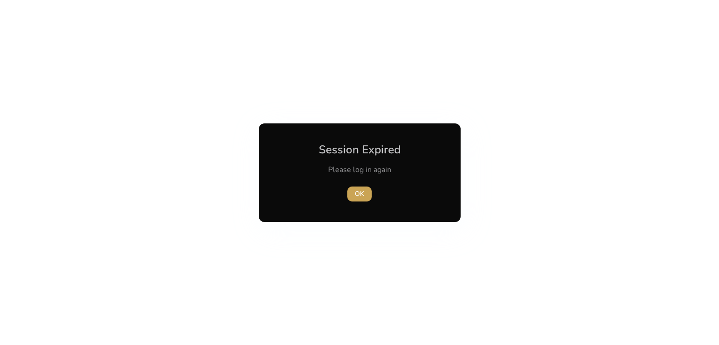
click at [363, 193] on span "OK" at bounding box center [359, 194] width 9 height 10
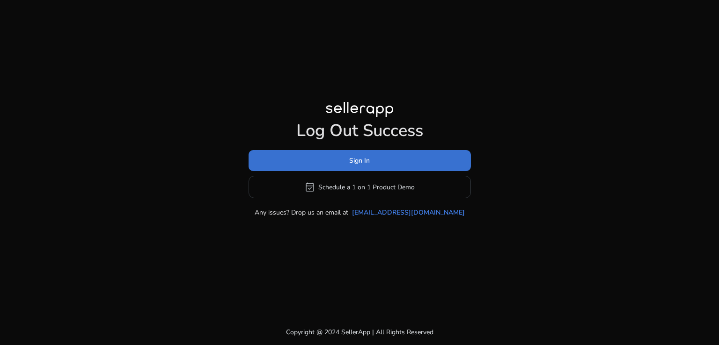
click at [380, 167] on span at bounding box center [359, 161] width 222 height 22
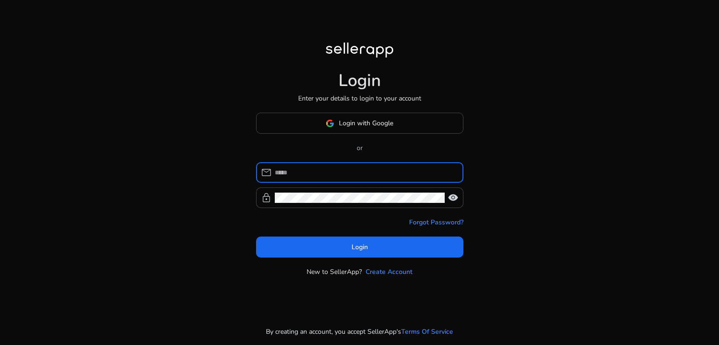
type input "**********"
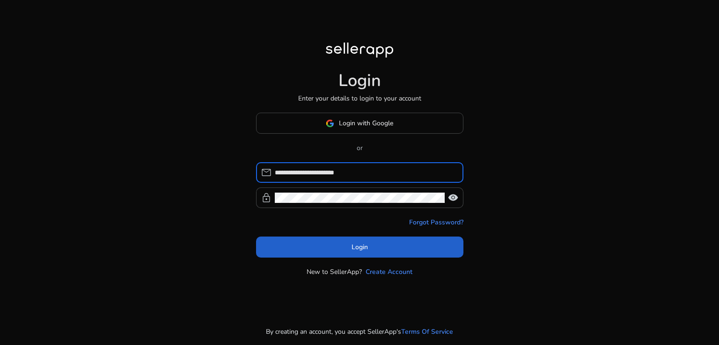
click at [378, 247] on span at bounding box center [359, 247] width 207 height 22
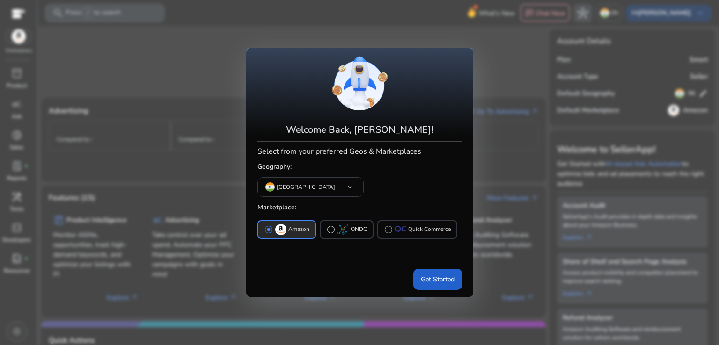
click at [429, 282] on span "Get Started" at bounding box center [438, 280] width 34 height 10
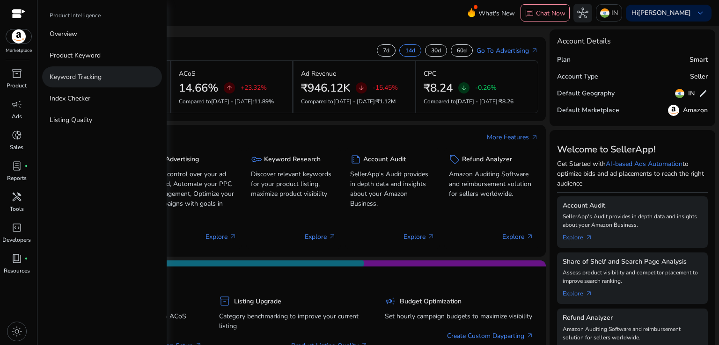
click at [69, 79] on p "Keyword Tracking" at bounding box center [76, 77] width 52 height 10
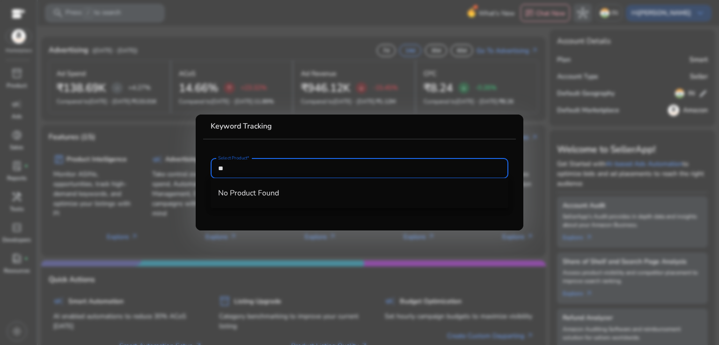
type input "*"
type input "****"
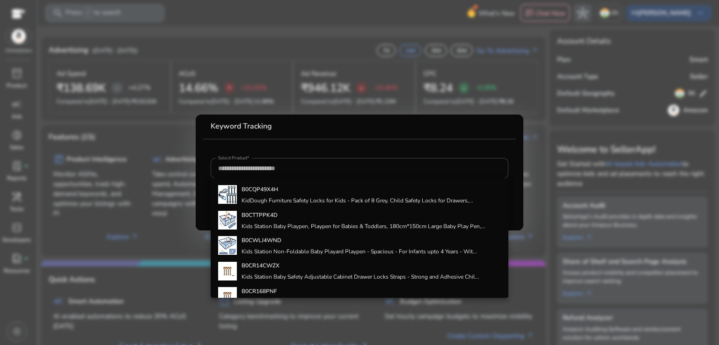
click at [253, 17] on div at bounding box center [359, 172] width 719 height 345
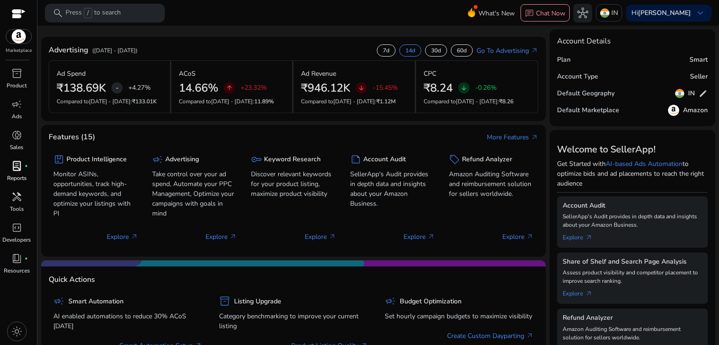
click at [18, 180] on p "Reports" at bounding box center [17, 178] width 20 height 8
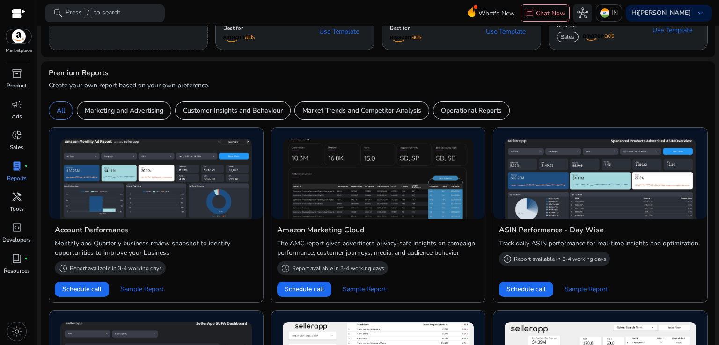
scroll to position [116, 0]
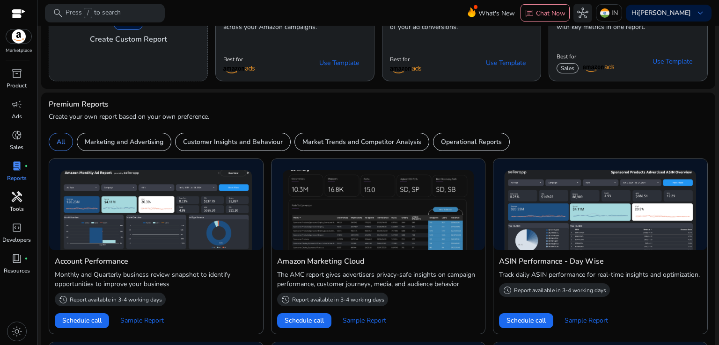
click at [20, 201] on span "handyman" at bounding box center [16, 196] width 11 height 11
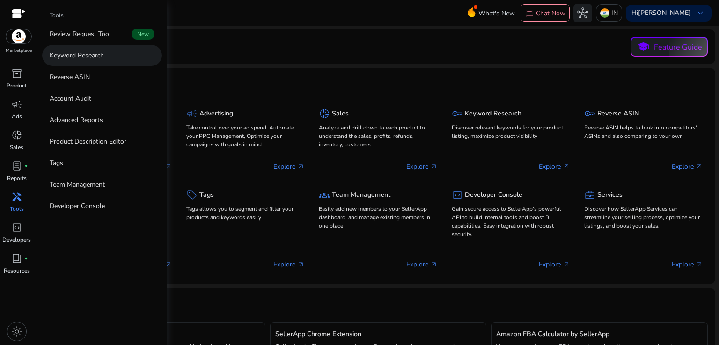
click at [117, 62] on link "Keyword Research" at bounding box center [102, 55] width 120 height 21
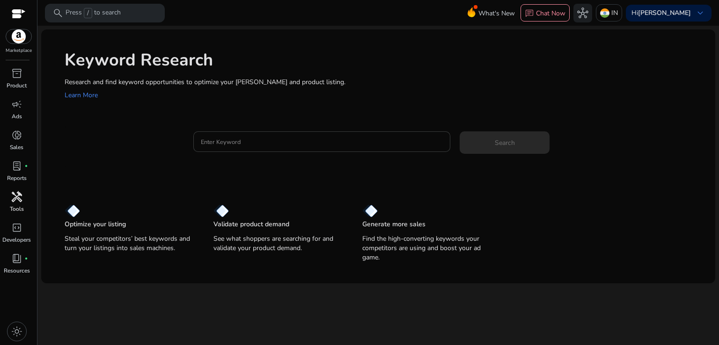
click at [288, 138] on input "Enter Keyword" at bounding box center [322, 142] width 242 height 10
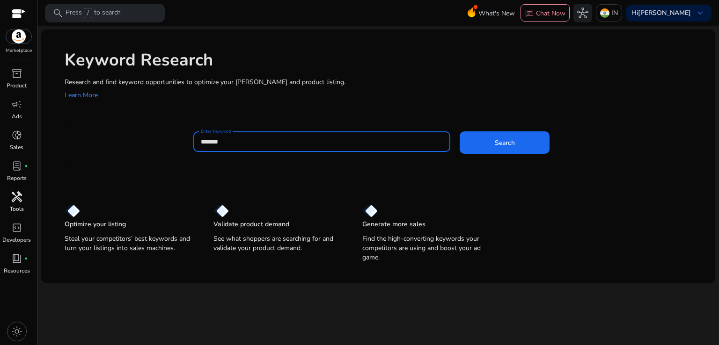
type input "*******"
click at [459, 131] on button "Search" at bounding box center [504, 142] width 90 height 22
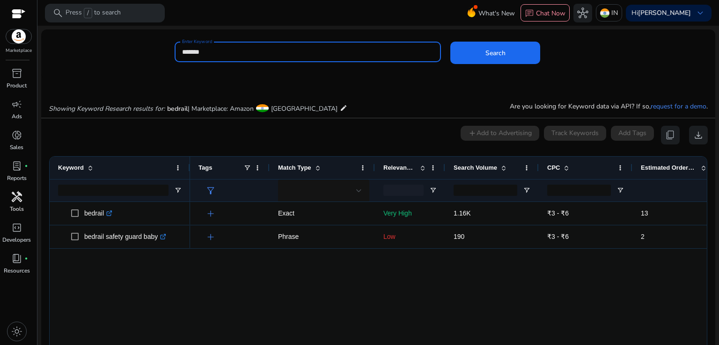
scroll to position [80, 0]
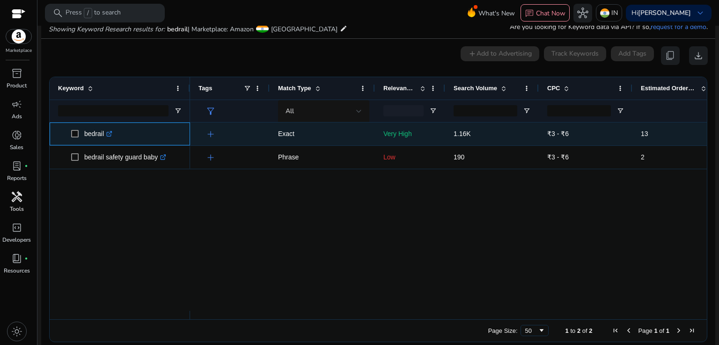
click at [115, 133] on div "bedrail .st0{fill:#2c8af8}" at bounding box center [100, 133] width 33 height 19
click at [112, 133] on icon ".st0{fill:#2c8af8}" at bounding box center [109, 134] width 6 height 6
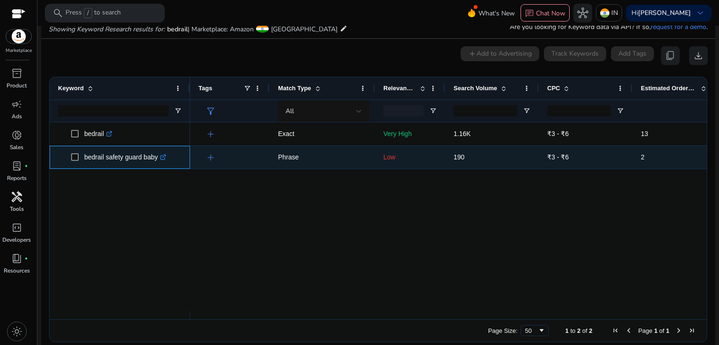
click at [134, 157] on p "bedrail safety guard baby .st0{fill:#2c8af8}" at bounding box center [125, 157] width 82 height 19
click at [165, 156] on icon ".st0{fill:#2c8af8}" at bounding box center [163, 157] width 6 height 6
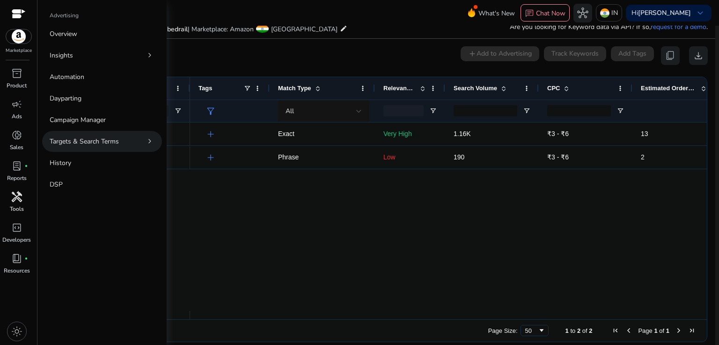
click at [146, 142] on span "chevron_right" at bounding box center [149, 141] width 9 height 9
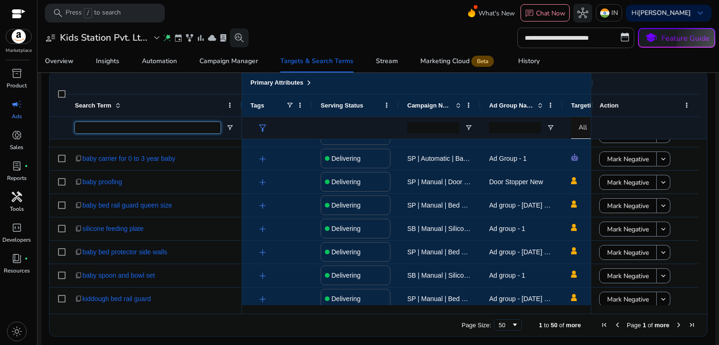
click at [147, 125] on input "Search Term Filter Input" at bounding box center [147, 127] width 145 height 11
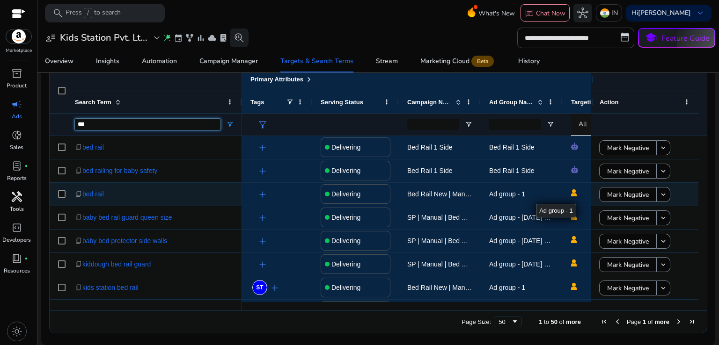
type input "***"
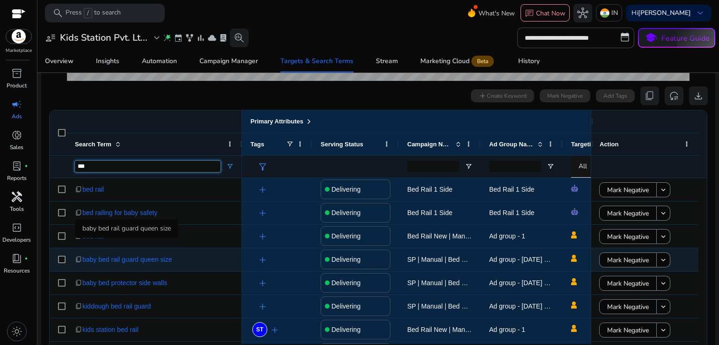
scroll to position [283, 0]
